Goal: Transaction & Acquisition: Purchase product/service

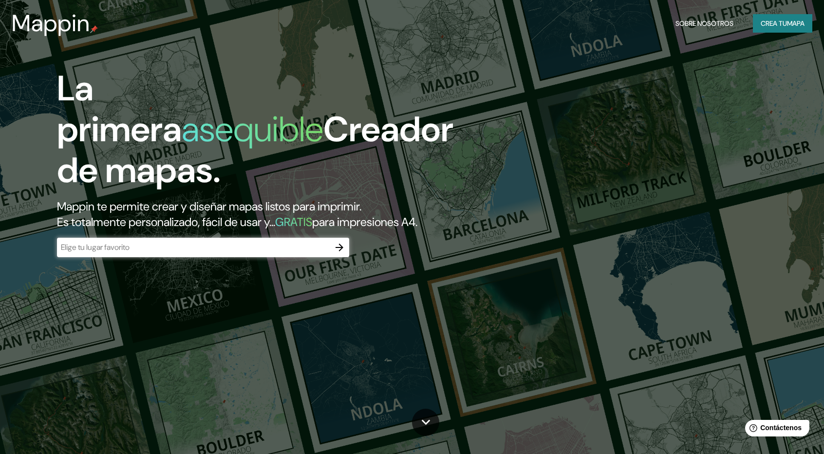
drag, startPoint x: 216, startPoint y: 233, endPoint x: 228, endPoint y: 240, distance: 14.0
click at [216, 233] on div "La primera asequible Creador de mapas. Mappin te permite crear y diseñar mapas …" at bounding box center [263, 167] width 494 height 199
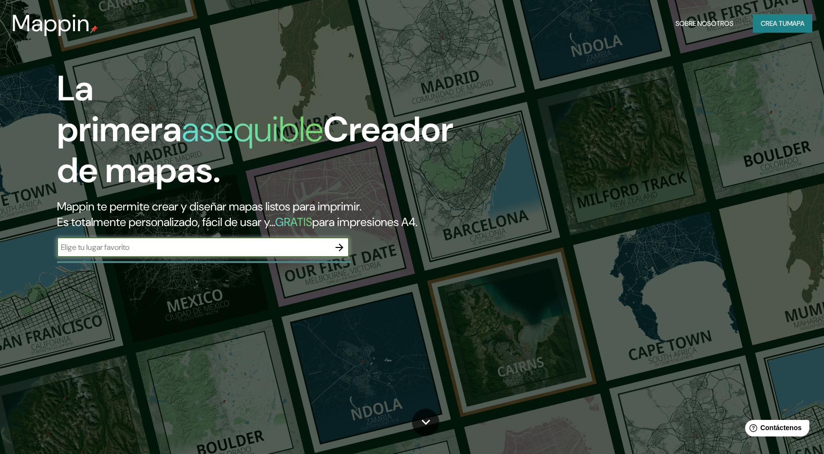
drag, startPoint x: 228, startPoint y: 247, endPoint x: 191, endPoint y: 260, distance: 38.2
click at [227, 247] on input "text" at bounding box center [193, 247] width 273 height 11
type input "huancayo"
click at [336, 242] on icon "button" at bounding box center [340, 248] width 12 height 12
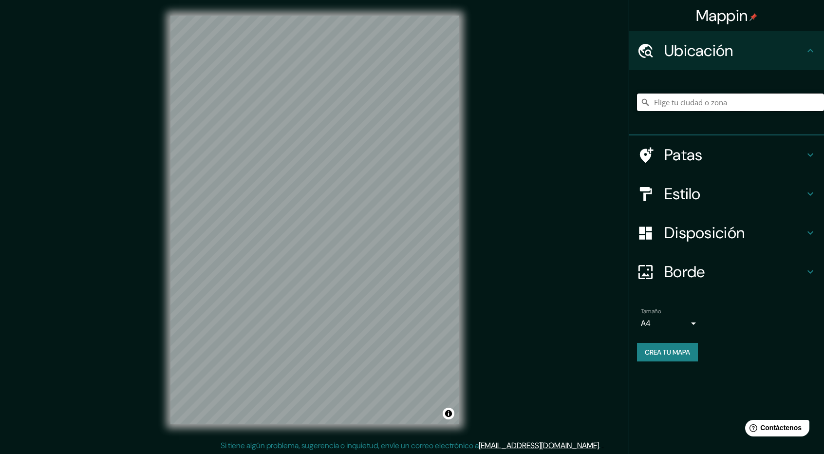
click at [660, 108] on input "Elige tu ciudad o zona" at bounding box center [730, 103] width 187 height 18
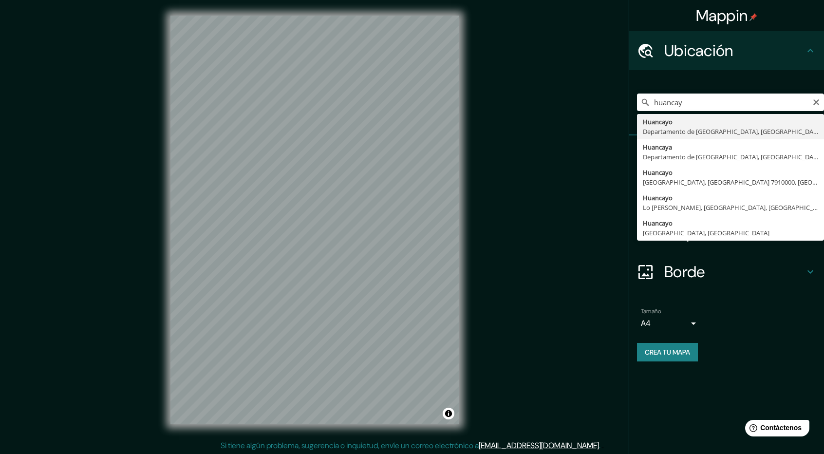
type input "Huancayo, [GEOGRAPHIC_DATA], [GEOGRAPHIC_DATA]"
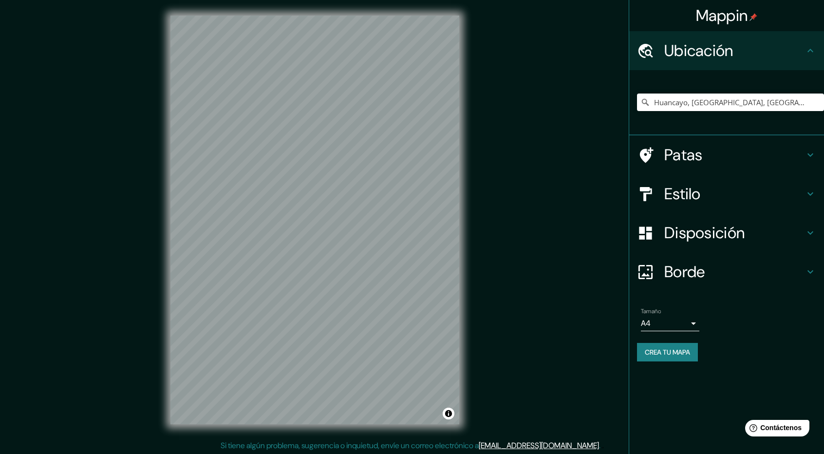
click at [694, 192] on font "Estilo" at bounding box center [682, 194] width 37 height 20
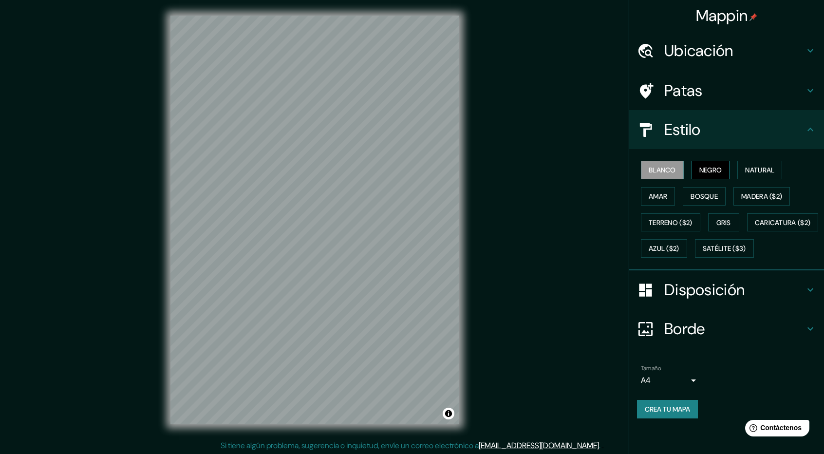
click at [696, 169] on button "Negro" at bounding box center [711, 170] width 38 height 19
click at [751, 172] on font "Natural" at bounding box center [759, 170] width 29 height 9
click at [660, 192] on font "Amar" at bounding box center [658, 196] width 19 height 9
click at [698, 193] on font "Bosque" at bounding box center [704, 196] width 27 height 9
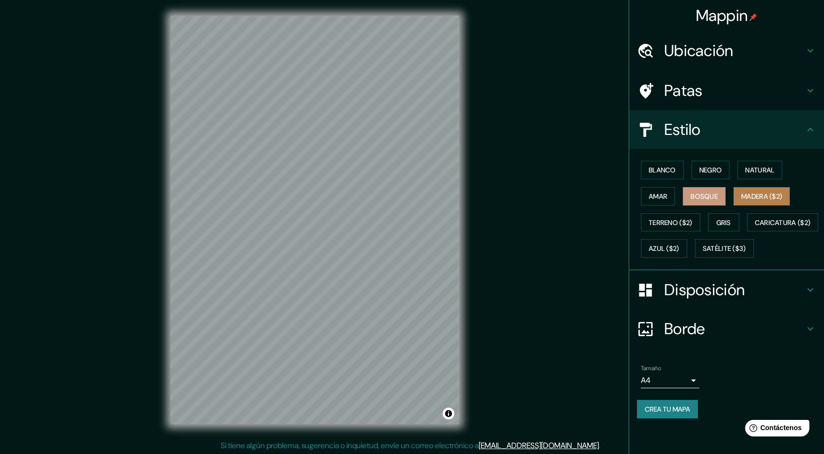
click at [767, 194] on font "Madera ($2)" at bounding box center [761, 196] width 41 height 9
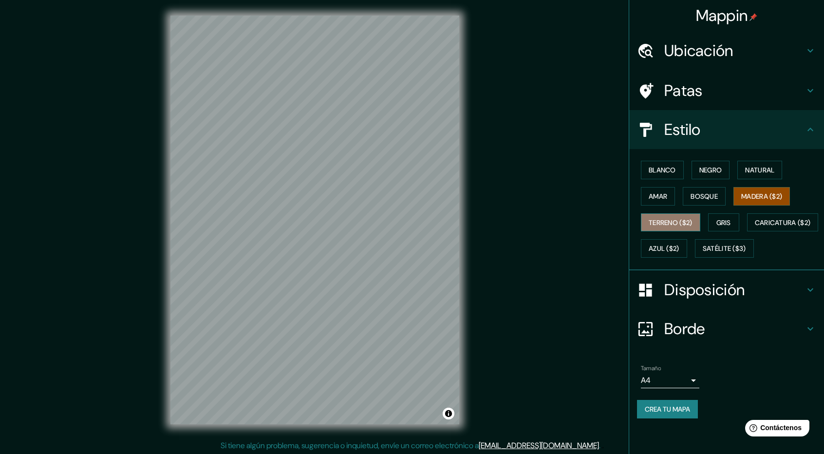
click at [689, 224] on font "Terreno ($2)" at bounding box center [671, 222] width 44 height 9
click at [729, 214] on button "Gris" at bounding box center [723, 222] width 31 height 19
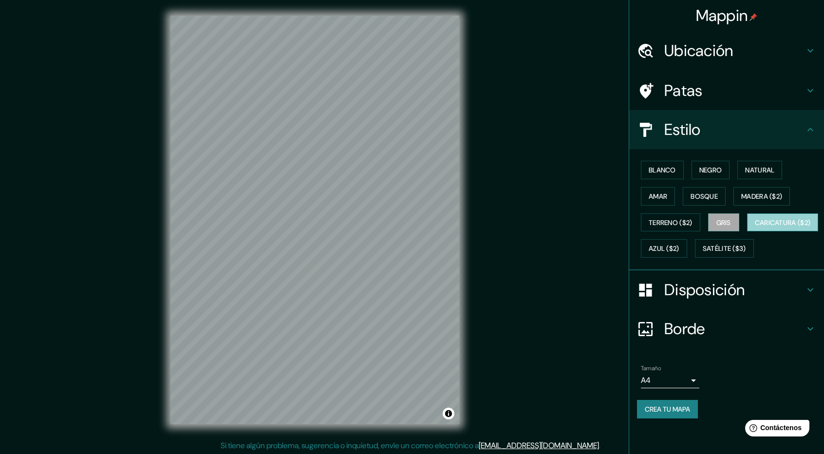
click at [755, 227] on font "Caricatura ($2)" at bounding box center [783, 222] width 56 height 9
click at [687, 246] on button "Azul ($2)" at bounding box center [664, 248] width 46 height 19
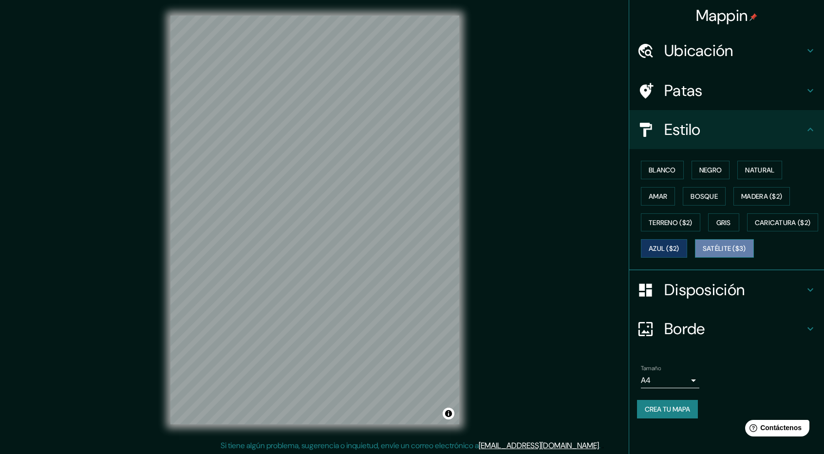
click at [703, 253] on font "Satélite ($3)" at bounding box center [724, 249] width 43 height 9
click at [727, 224] on font "Gris" at bounding box center [724, 222] width 15 height 9
click at [687, 239] on button "Azul ($2)" at bounding box center [664, 248] width 46 height 19
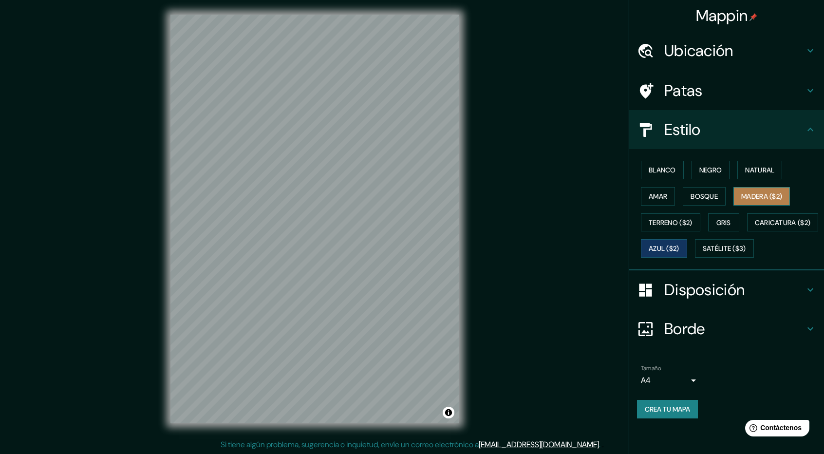
click at [746, 194] on font "Madera ($2)" at bounding box center [761, 196] width 41 height 9
click at [715, 226] on button "Gris" at bounding box center [723, 222] width 31 height 19
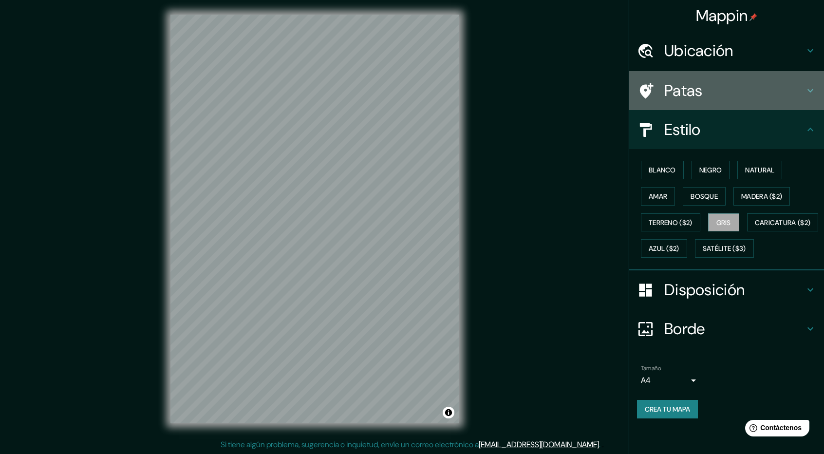
click at [701, 98] on font "Patas" at bounding box center [683, 90] width 38 height 20
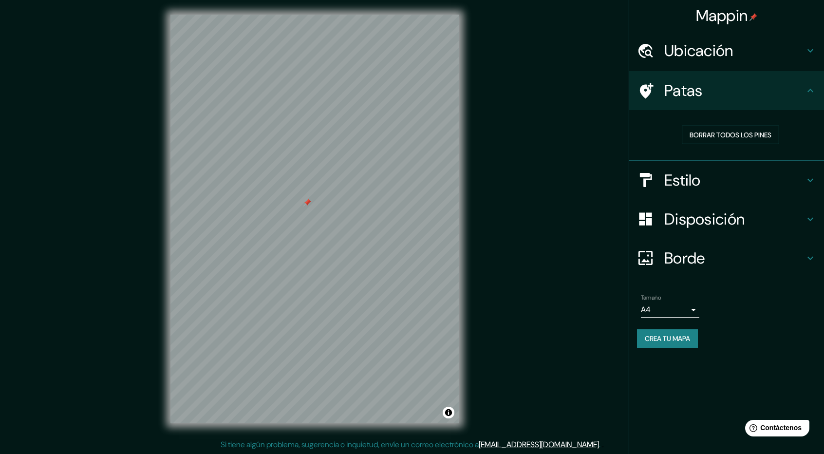
click at [753, 134] on font "Borrar todos los pines" at bounding box center [731, 135] width 82 height 9
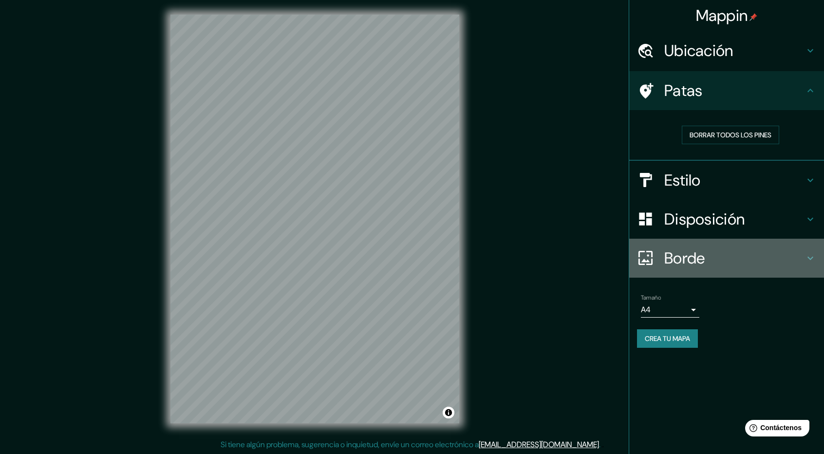
click at [806, 253] on icon at bounding box center [811, 258] width 12 height 12
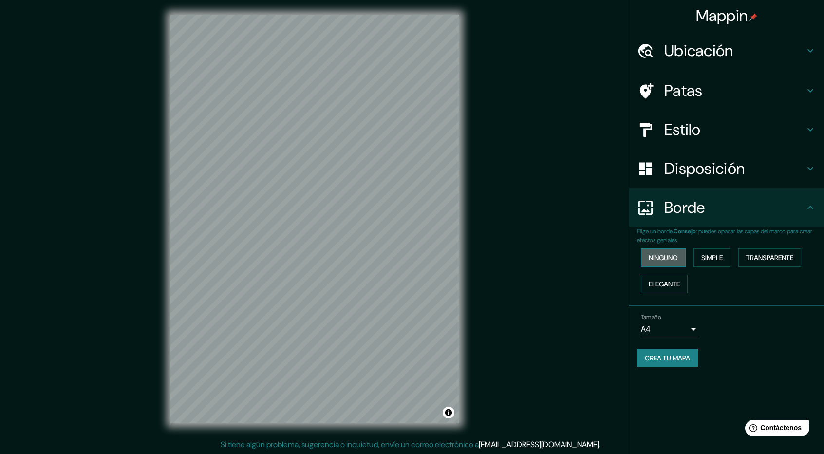
click at [677, 257] on font "Ninguno" at bounding box center [663, 257] width 29 height 9
click at [699, 256] on button "Simple" at bounding box center [712, 257] width 37 height 19
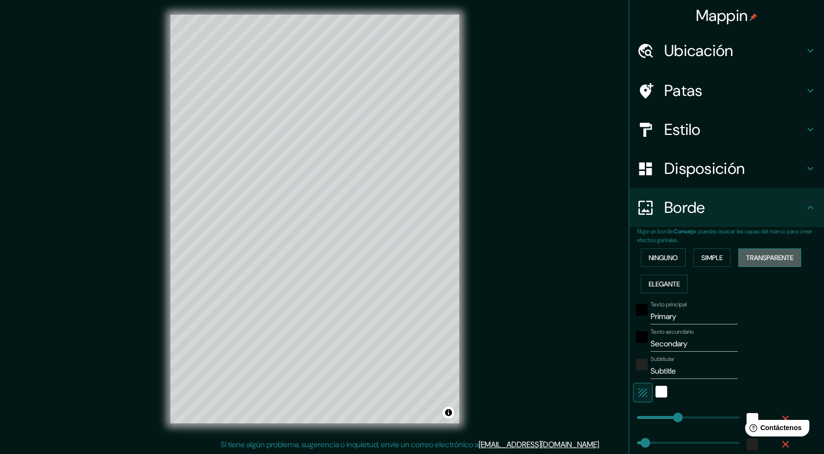
click at [765, 258] on font "Transparente" at bounding box center [769, 257] width 47 height 9
click at [679, 291] on button "Elegante" at bounding box center [664, 284] width 47 height 19
click at [769, 259] on font "Transparente" at bounding box center [769, 257] width 47 height 9
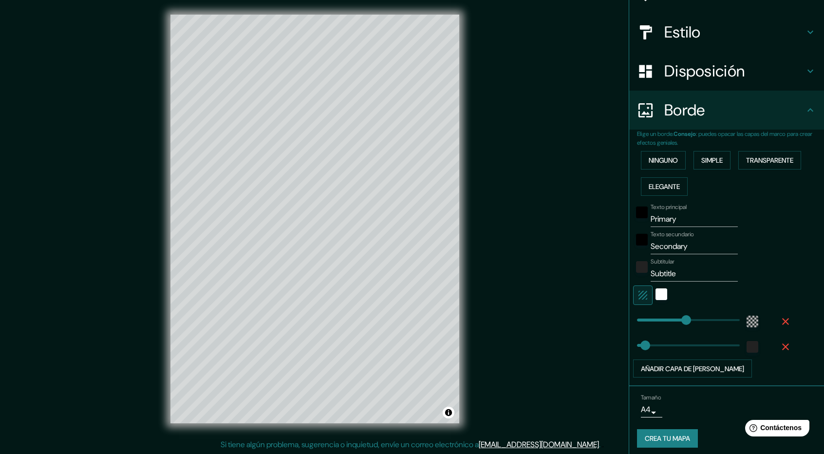
scroll to position [100, 0]
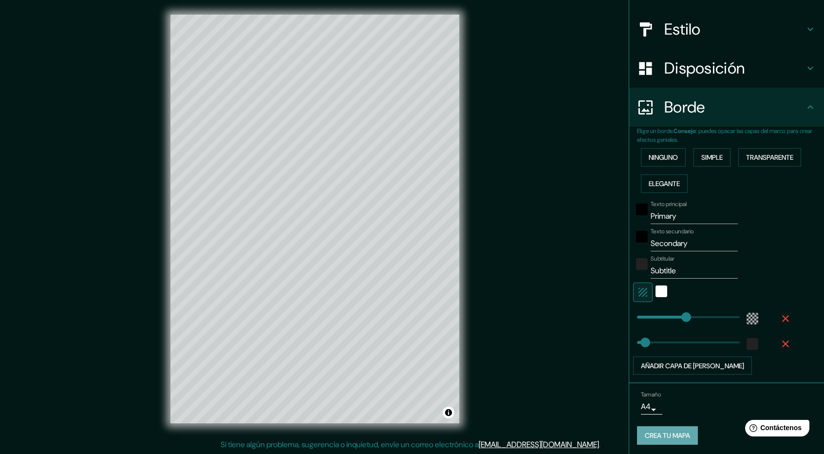
click at [664, 432] on font "Crea tu mapa" at bounding box center [667, 436] width 45 height 9
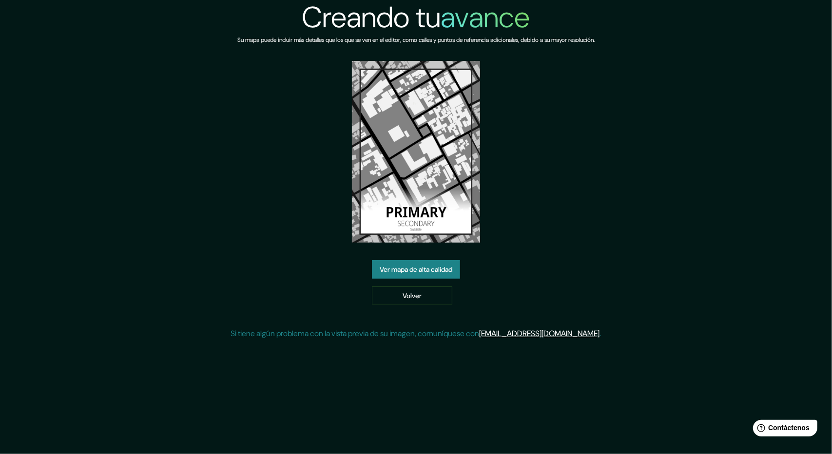
click at [435, 274] on font "Ver mapa de alta calidad" at bounding box center [416, 269] width 73 height 13
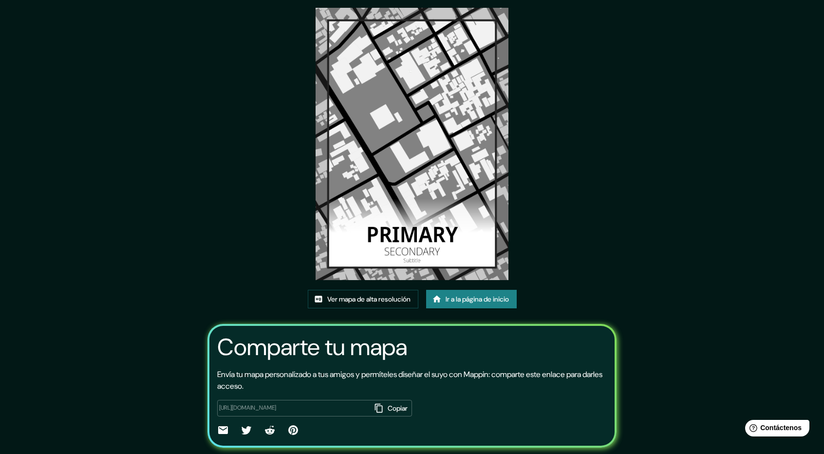
scroll to position [14, 0]
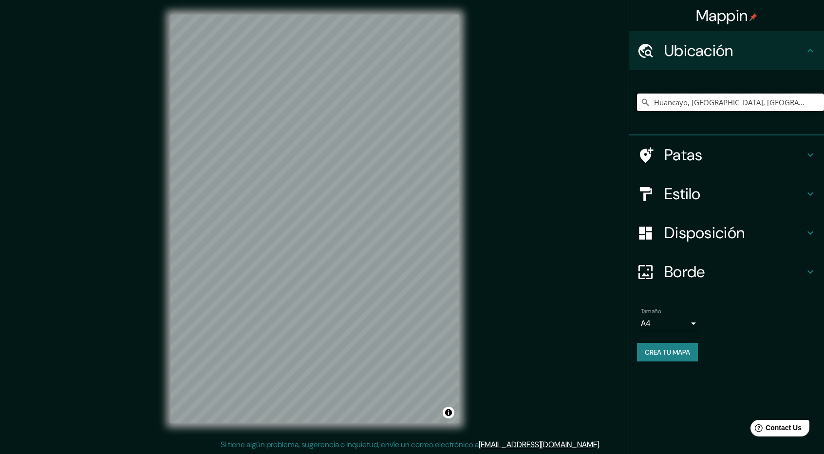
click at [806, 104] on input "Huancayo, [GEOGRAPHIC_DATA], [GEOGRAPHIC_DATA]" at bounding box center [730, 103] width 187 height 18
click at [791, 106] on input "Huancayo, [GEOGRAPHIC_DATA], [GEOGRAPHIC_DATA]" at bounding box center [730, 103] width 187 height 18
drag, startPoint x: 801, startPoint y: 103, endPoint x: 691, endPoint y: 100, distance: 109.7
click at [691, 100] on input "Huancayo, [GEOGRAPHIC_DATA], [GEOGRAPHIC_DATA]" at bounding box center [730, 103] width 187 height 18
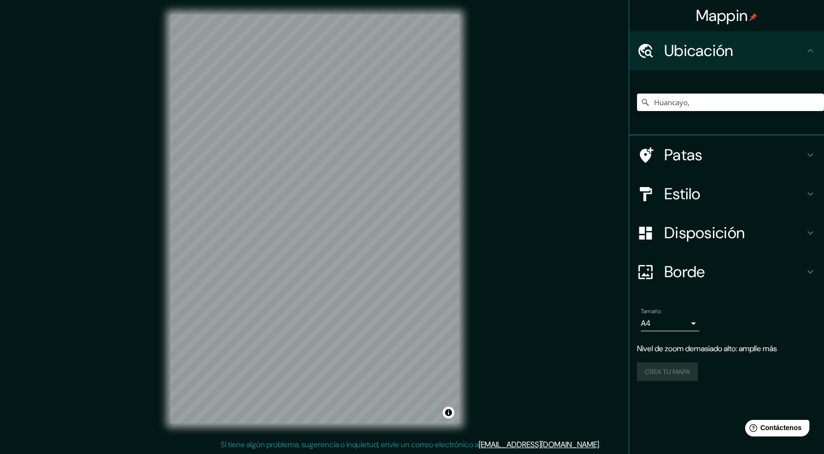
type input "Huancayo, [GEOGRAPHIC_DATA], [GEOGRAPHIC_DATA]"
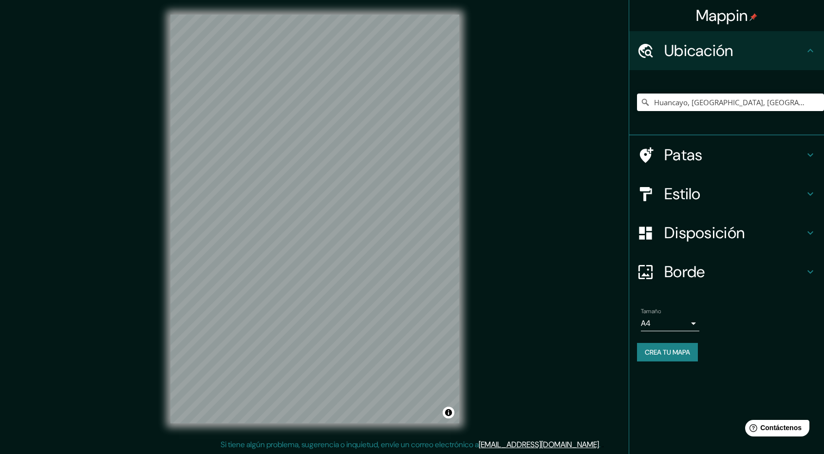
click at [475, 221] on div "Mappin Ubicación Huancayo, Departamento de Junín, Perú Huancayo Departamento de…" at bounding box center [412, 227] width 824 height 456
click at [689, 191] on font "Estilo" at bounding box center [682, 194] width 37 height 20
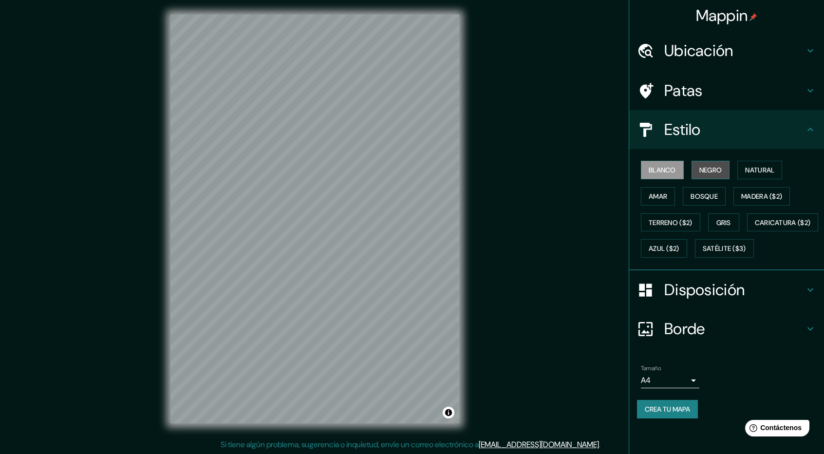
click at [712, 171] on font "Negro" at bounding box center [711, 170] width 23 height 9
click at [762, 169] on font "Natural" at bounding box center [759, 170] width 29 height 9
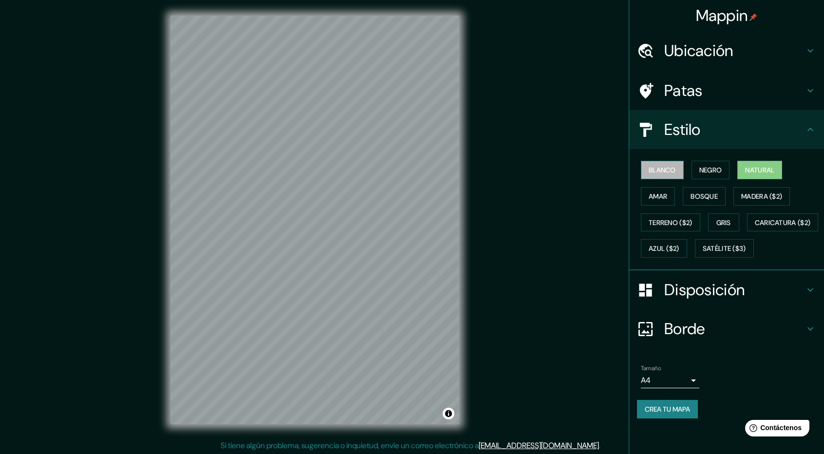
click at [679, 174] on button "Blanco" at bounding box center [662, 170] width 43 height 19
click at [709, 171] on font "Negro" at bounding box center [711, 170] width 23 height 9
click at [666, 167] on font "Blanco" at bounding box center [662, 170] width 27 height 9
click at [757, 170] on font "Natural" at bounding box center [759, 170] width 29 height 9
click at [702, 161] on button "Negro" at bounding box center [711, 170] width 38 height 19
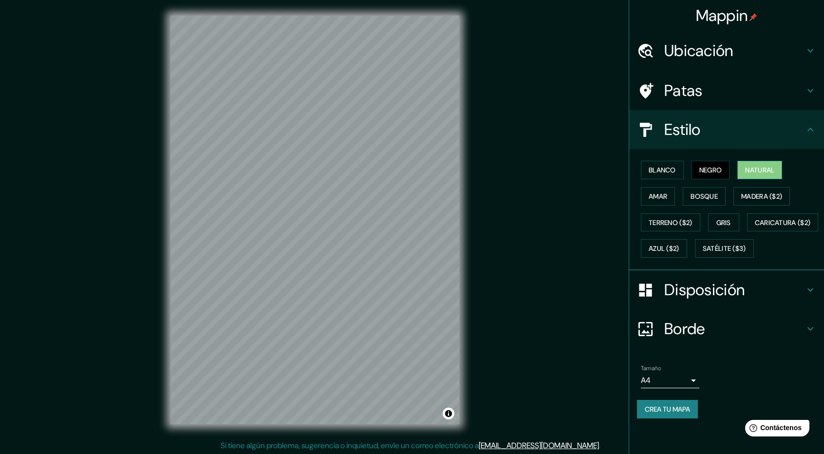
click at [756, 170] on font "Natural" at bounding box center [759, 170] width 29 height 9
click at [664, 192] on font "Amar" at bounding box center [658, 196] width 19 height 9
click at [688, 193] on button "Bosque" at bounding box center [704, 196] width 43 height 19
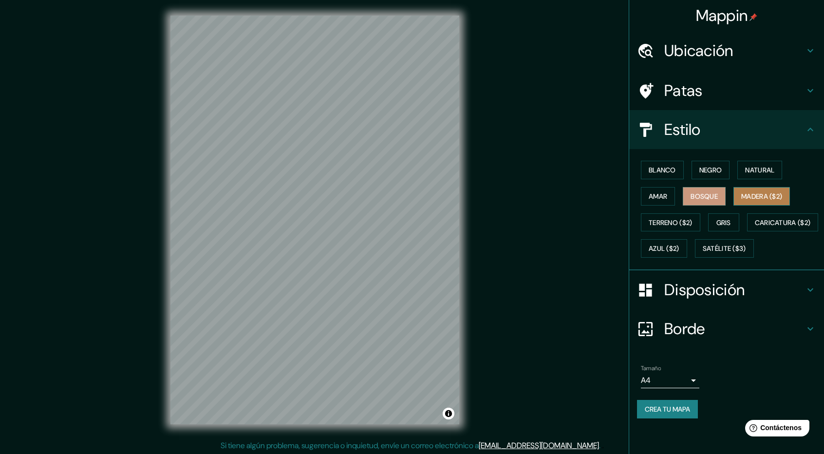
click at [759, 192] on font "Madera ($2)" at bounding box center [761, 196] width 41 height 9
click at [678, 222] on font "Terreno ($2)" at bounding box center [671, 222] width 44 height 9
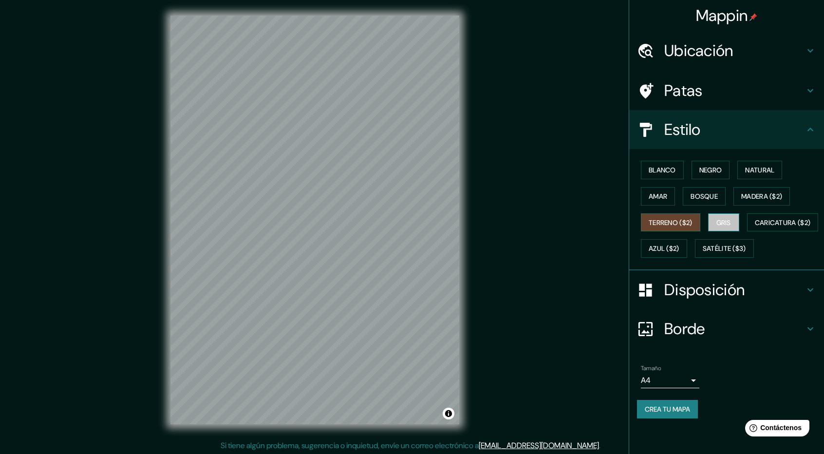
click at [720, 223] on font "Gris" at bounding box center [724, 222] width 15 height 9
click at [747, 232] on button "Caricatura ($2)" at bounding box center [783, 222] width 72 height 19
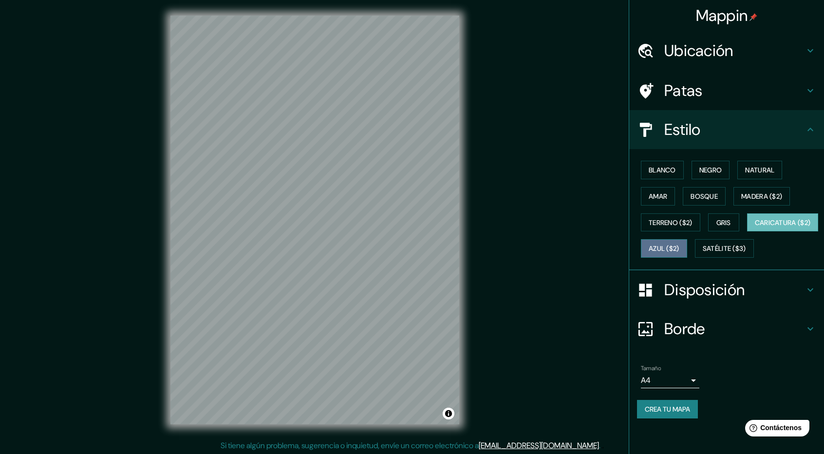
click at [680, 251] on font "Azul ($2)" at bounding box center [664, 249] width 31 height 9
